Goal: Task Accomplishment & Management: Use online tool/utility

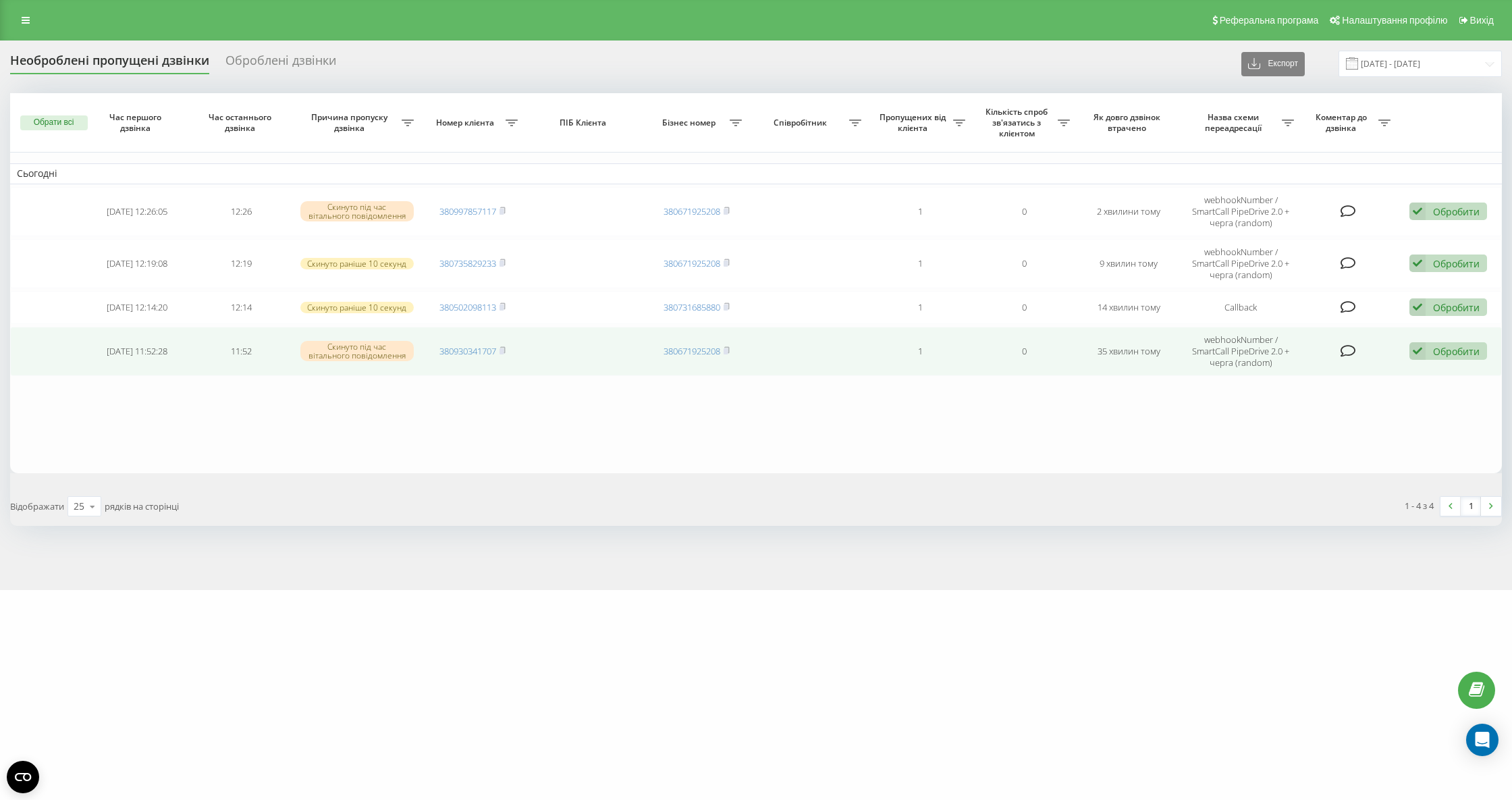
click at [500, 345] on td "380930341707" at bounding box center [473, 351] width 105 height 49
click at [501, 350] on rect at bounding box center [501, 351] width 4 height 6
click at [504, 351] on rect at bounding box center [501, 351] width 4 height 6
click at [1451, 353] on div "Обробити" at bounding box center [1456, 351] width 47 height 12
click at [1365, 397] on span "Зв'язався з клієнтом за допомогою іншого каналу" at bounding box center [1360, 396] width 231 height 12
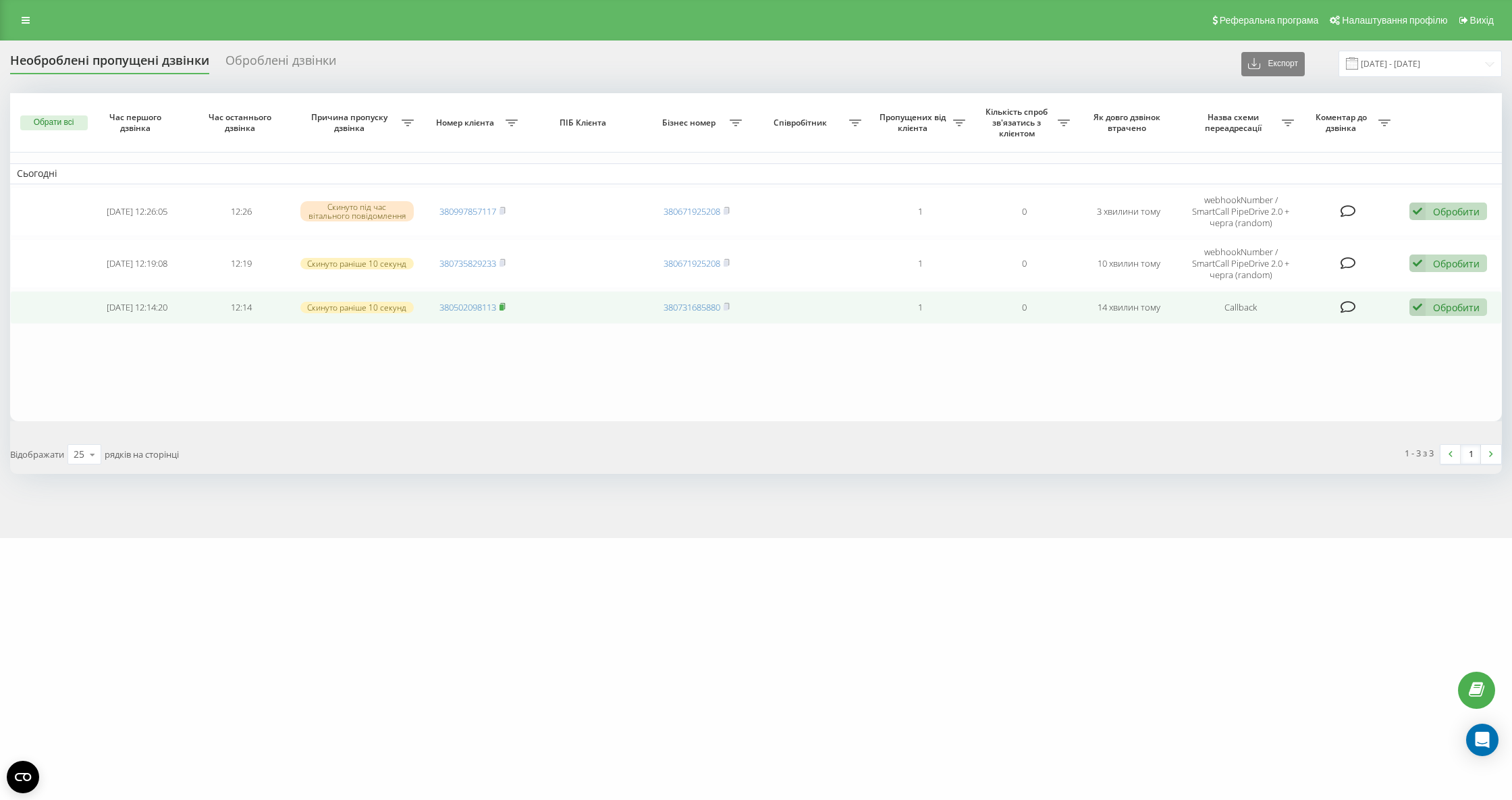
click at [502, 309] on rect at bounding box center [501, 307] width 4 height 6
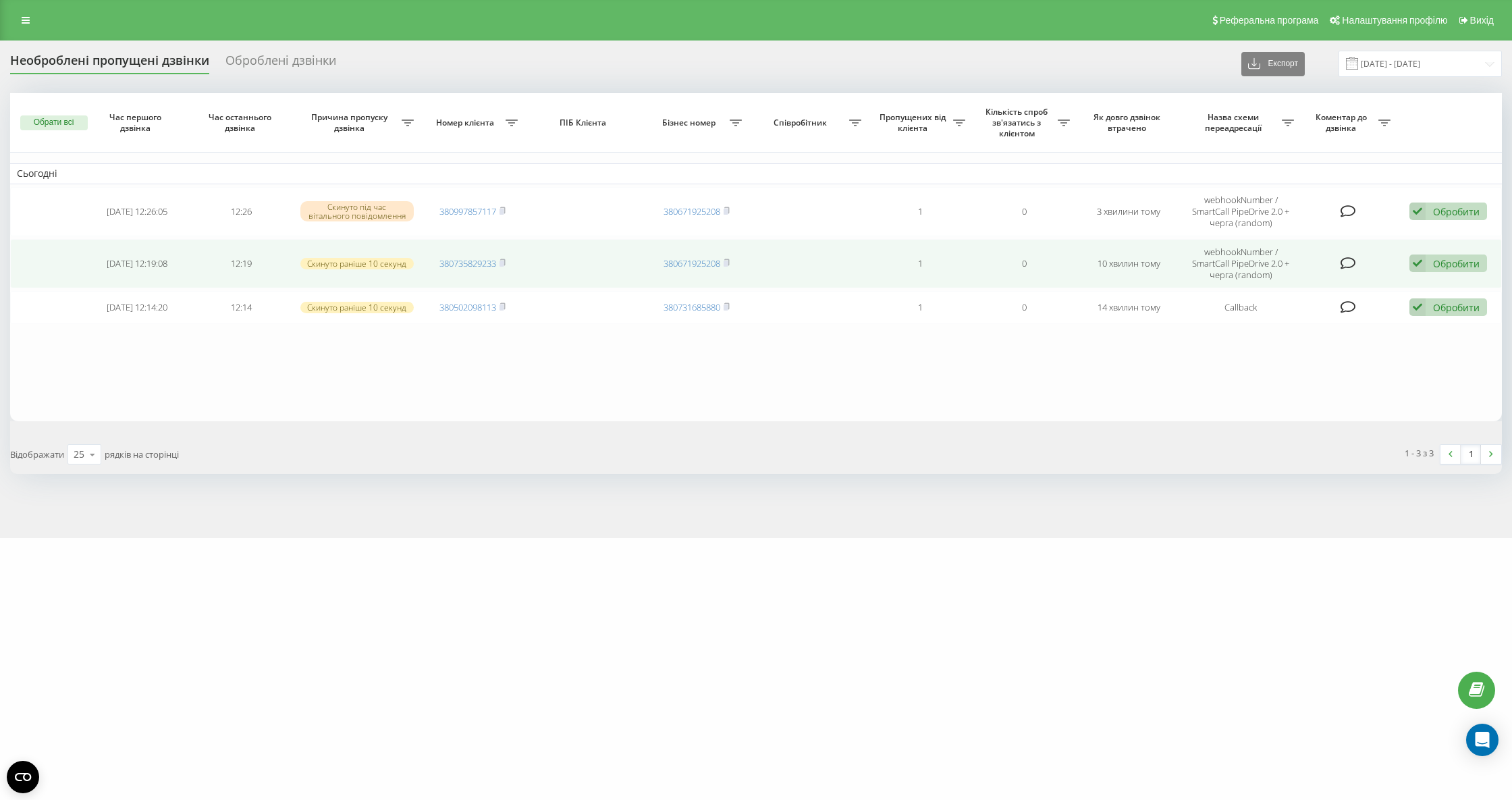
click at [502, 257] on td "380735829233" at bounding box center [473, 263] width 105 height 49
click at [503, 257] on td "380735829233" at bounding box center [473, 263] width 105 height 49
click at [505, 260] on icon at bounding box center [503, 263] width 4 height 6
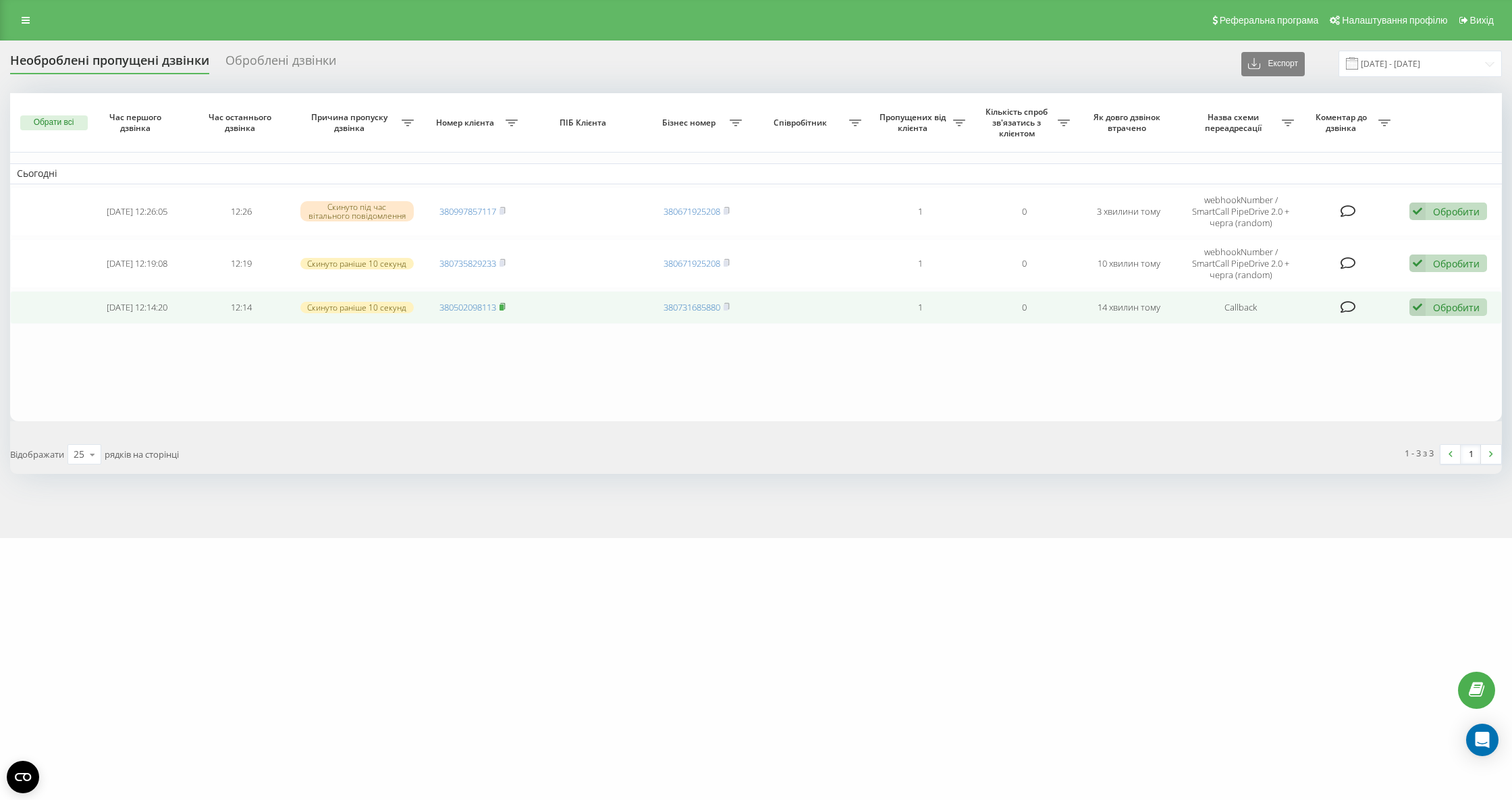
click at [506, 303] on icon at bounding box center [502, 307] width 6 height 8
click at [1431, 315] on div "Обробити Не вдалося зв'язатися Зв'язався з клієнтом за допомогою іншого каналу …" at bounding box center [1448, 307] width 78 height 18
click at [1310, 335] on span "Не вдалося зв'язатися" at bounding box center [1296, 328] width 103 height 12
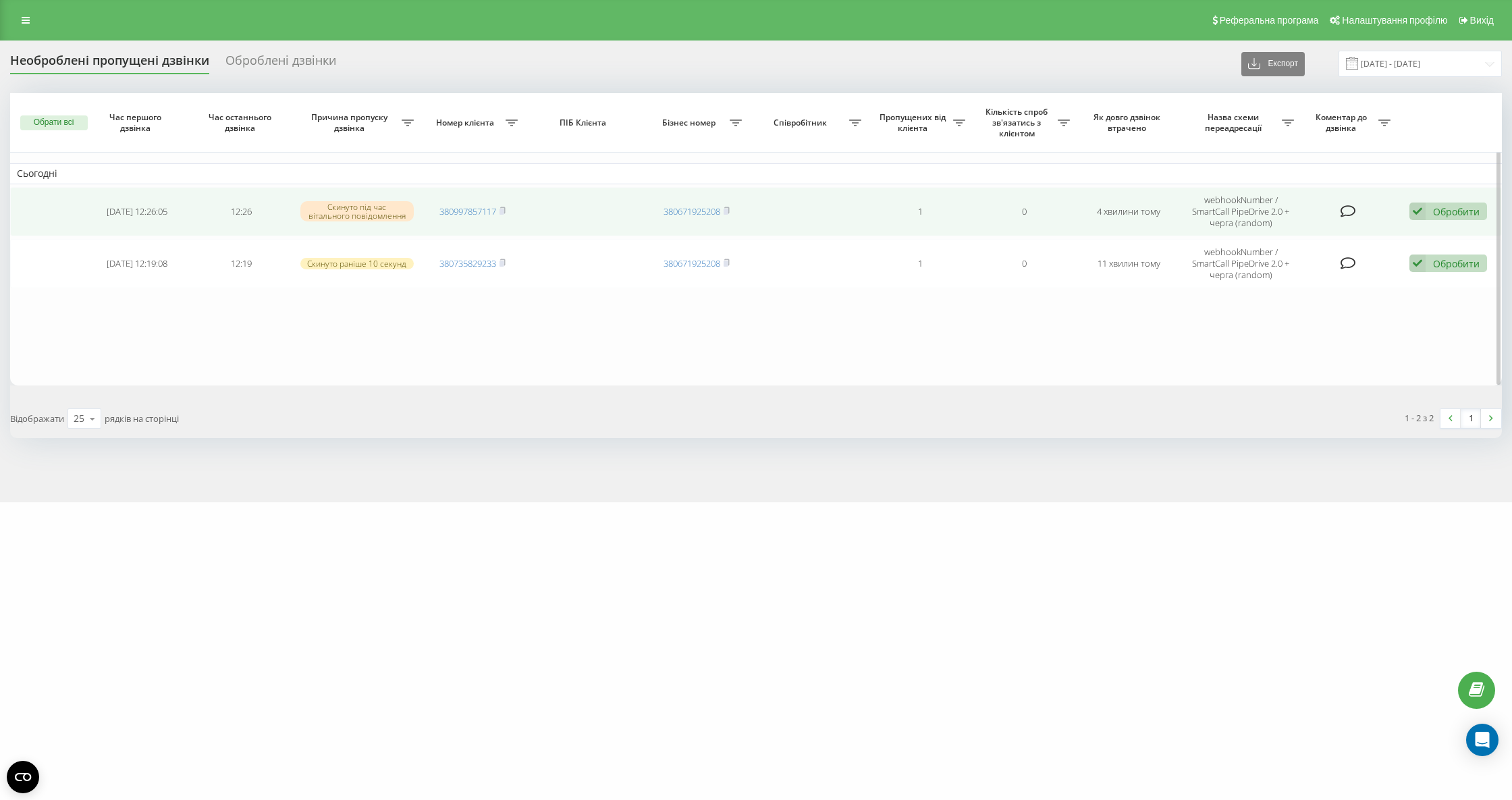
click at [499, 208] on span "380997857117" at bounding box center [472, 211] width 66 height 12
click at [501, 208] on icon at bounding box center [502, 210] width 6 height 8
click at [1448, 199] on td "Обробити Не вдалося зв'язатися Зв'язався з клієнтом за допомогою іншого каналу …" at bounding box center [1449, 211] width 105 height 49
click at [1434, 219] on div "Обробити Не вдалося зв'язатися Зв'язався з клієнтом за допомогою іншого каналу …" at bounding box center [1448, 211] width 78 height 18
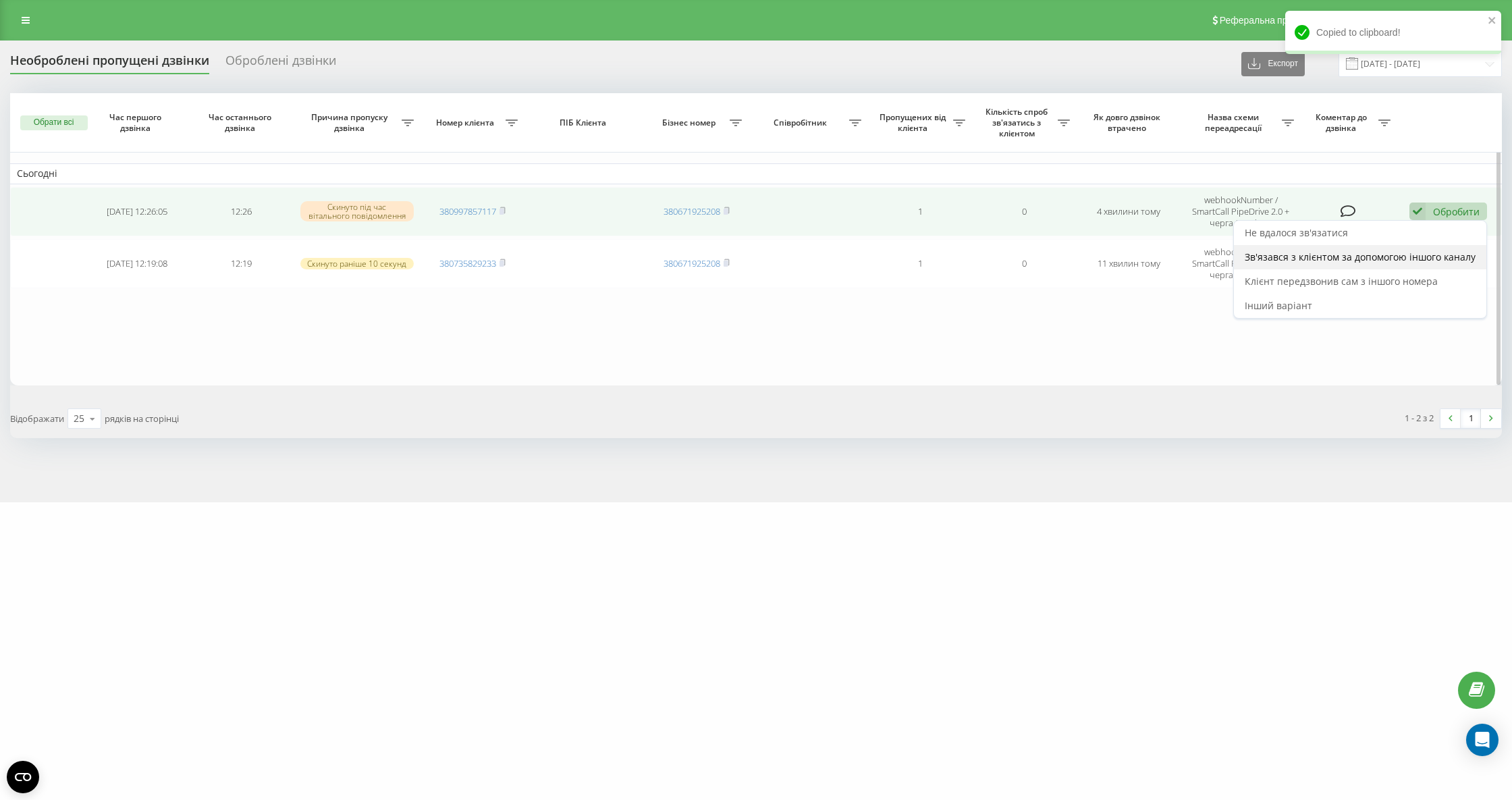
click at [1368, 258] on span "Зв'язався з клієнтом за допомогою іншого каналу" at bounding box center [1360, 257] width 231 height 12
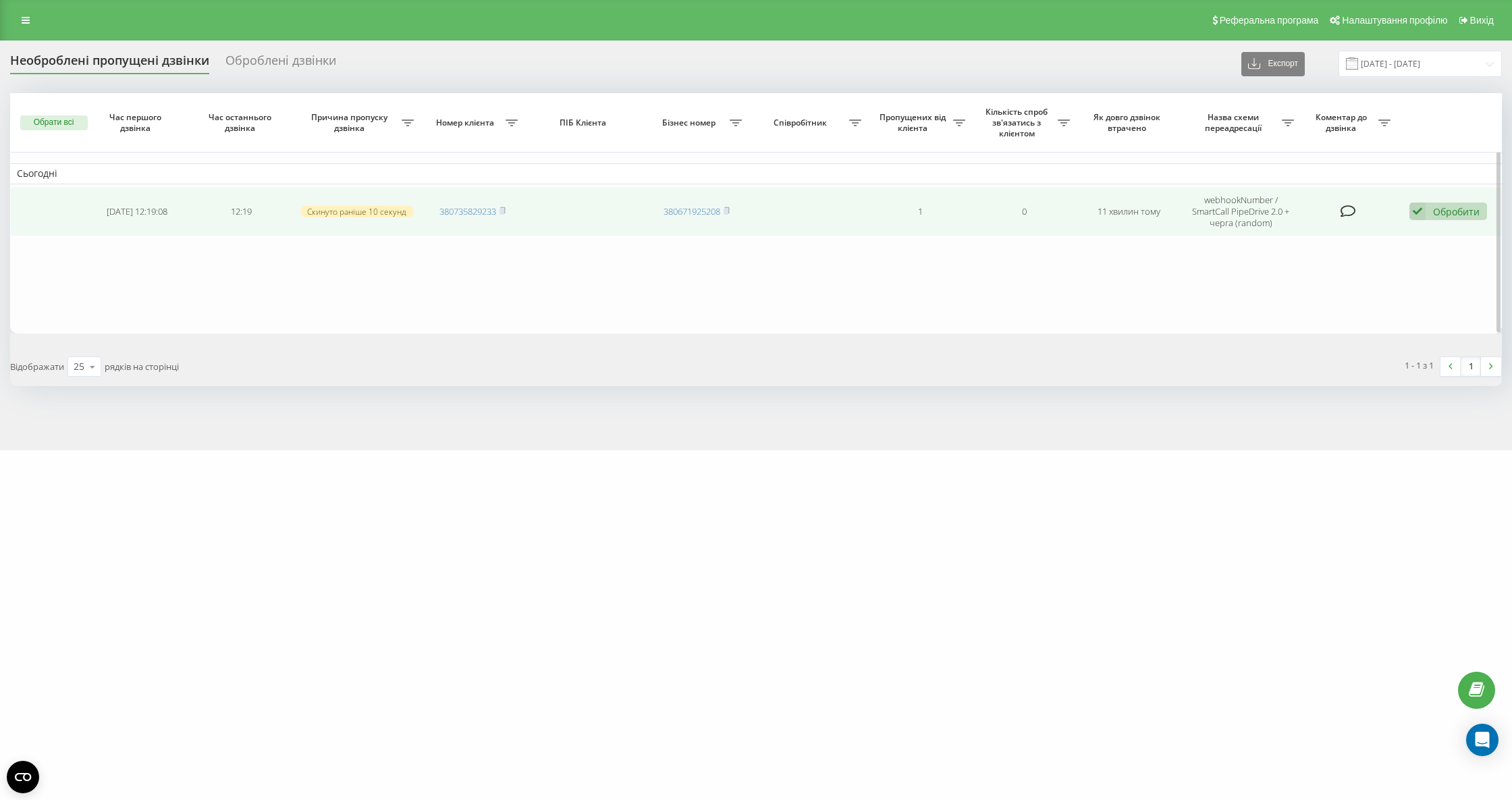
click at [511, 207] on td "380735829233" at bounding box center [473, 211] width 105 height 49
click at [502, 207] on icon at bounding box center [502, 210] width 6 height 8
